Goal: Information Seeking & Learning: Learn about a topic

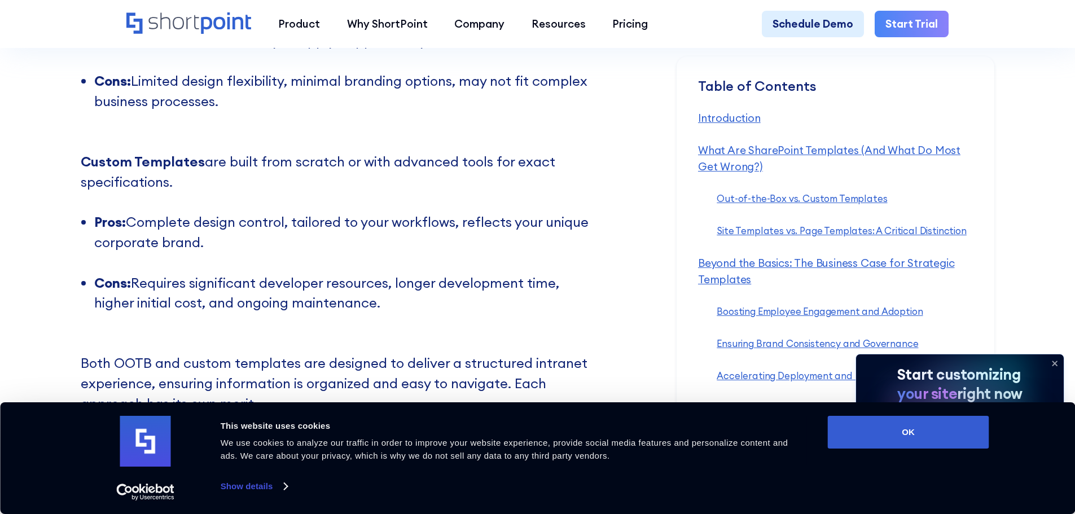
scroll to position [1749, 0]
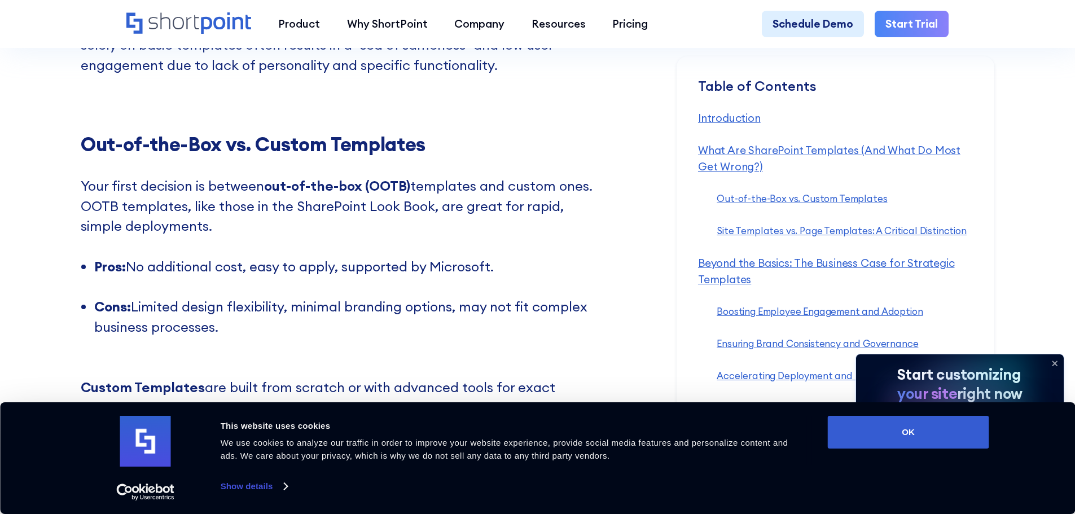
click at [146, 287] on li "Pros: No additional cost, easy to apply, supported by Microsoft. ‍" at bounding box center [345, 277] width 502 height 40
click at [147, 286] on li "Pros: No additional cost, easy to apply, supported by Microsoft. ‍" at bounding box center [345, 277] width 502 height 40
click at [266, 284] on li "Pros: No additional cost, easy to apply, supported by Microsoft. ‍" at bounding box center [345, 277] width 502 height 40
drag, startPoint x: 266, startPoint y: 284, endPoint x: 274, endPoint y: 280, distance: 9.1
click at [267, 284] on li "Pros: No additional cost, easy to apply, supported by Microsoft. ‍" at bounding box center [345, 277] width 502 height 40
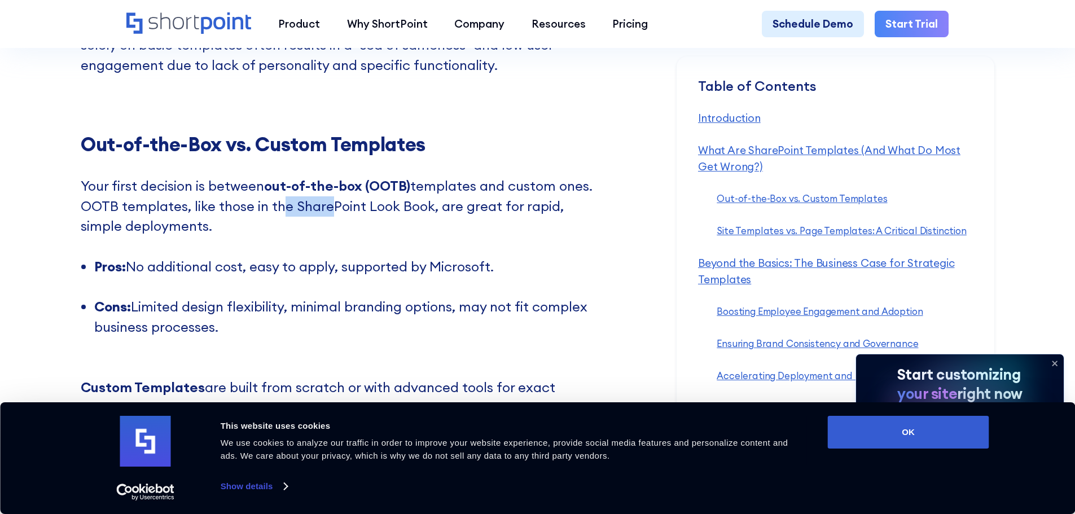
drag, startPoint x: 327, startPoint y: 214, endPoint x: 394, endPoint y: 216, distance: 66.6
click at [391, 216] on p "Your first decision is between out-of-the-box (OOTB) templates and custom ones.…" at bounding box center [338, 216] width 515 height 81
click at [394, 216] on p "Your first decision is between out-of-the-box (OOTB) templates and custom ones.…" at bounding box center [338, 216] width 515 height 81
drag, startPoint x: 348, startPoint y: 243, endPoint x: 261, endPoint y: 220, distance: 89.9
click at [261, 220] on p "Your first decision is between out-of-the-box (OOTB) templates and custom ones.…" at bounding box center [338, 216] width 515 height 81
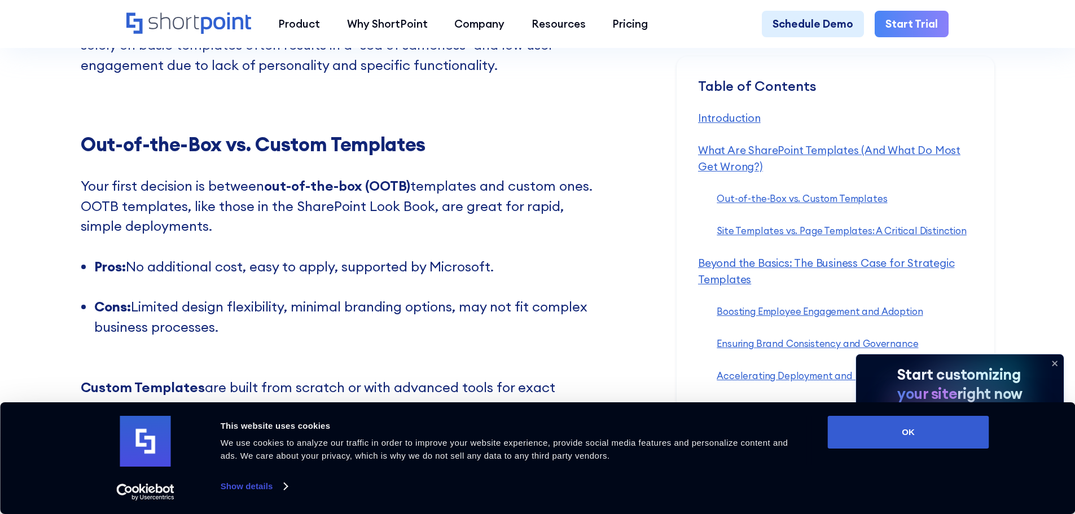
click at [261, 220] on p "Your first decision is between out-of-the-box (OOTB) templates and custom ones.…" at bounding box center [338, 216] width 515 height 81
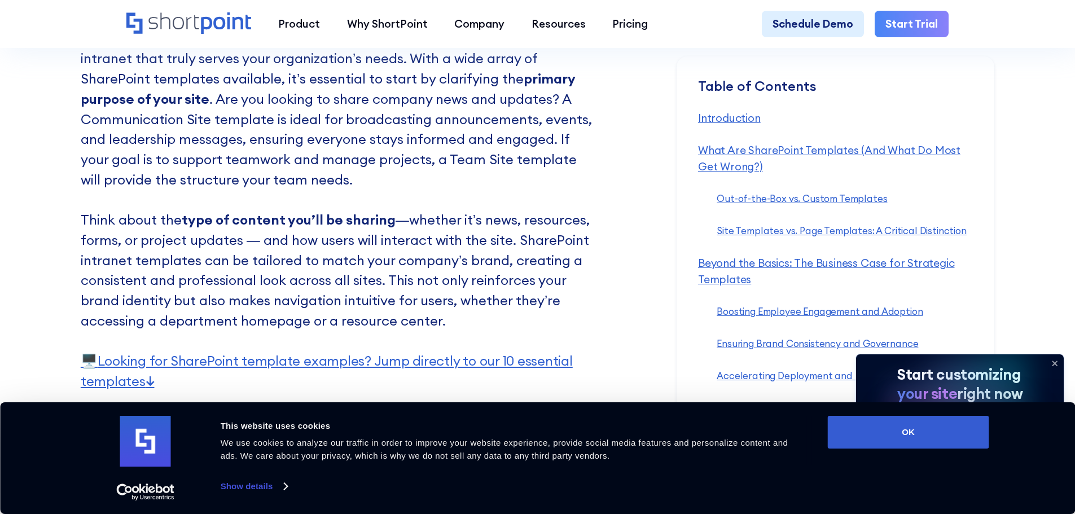
scroll to position [3499, 0]
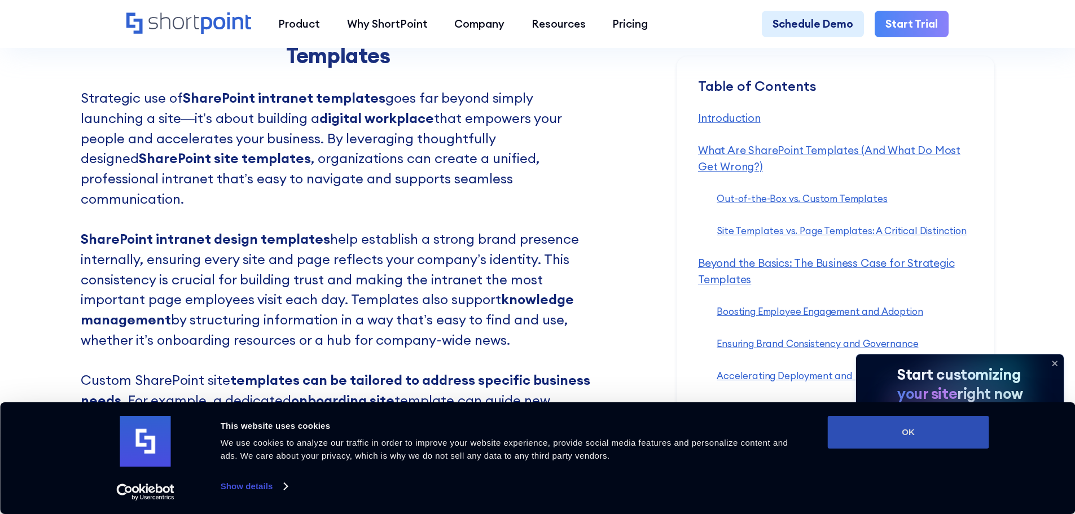
click at [901, 426] on button "OK" at bounding box center [908, 432] width 161 height 33
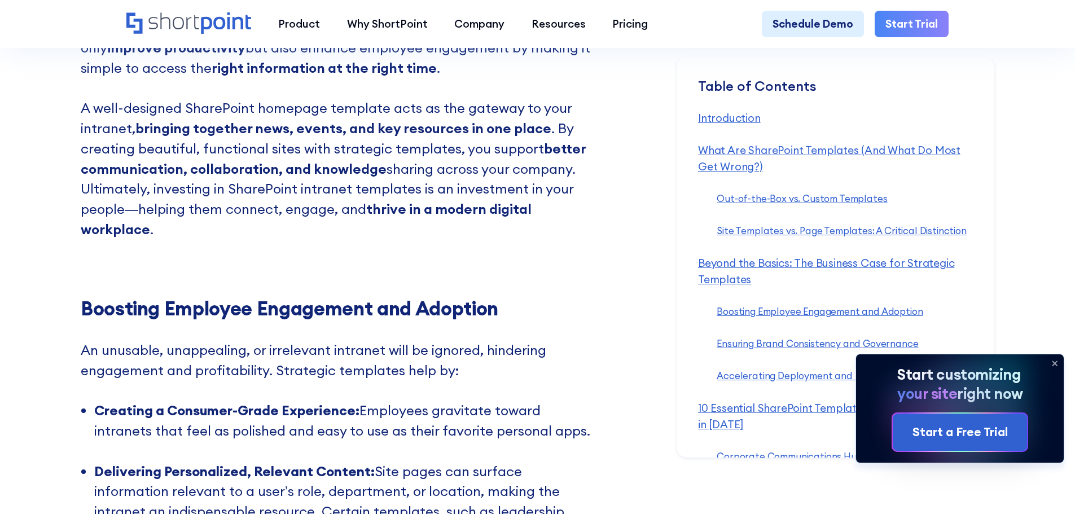
scroll to position [4232, 0]
